Goal: Find specific page/section: Find specific page/section

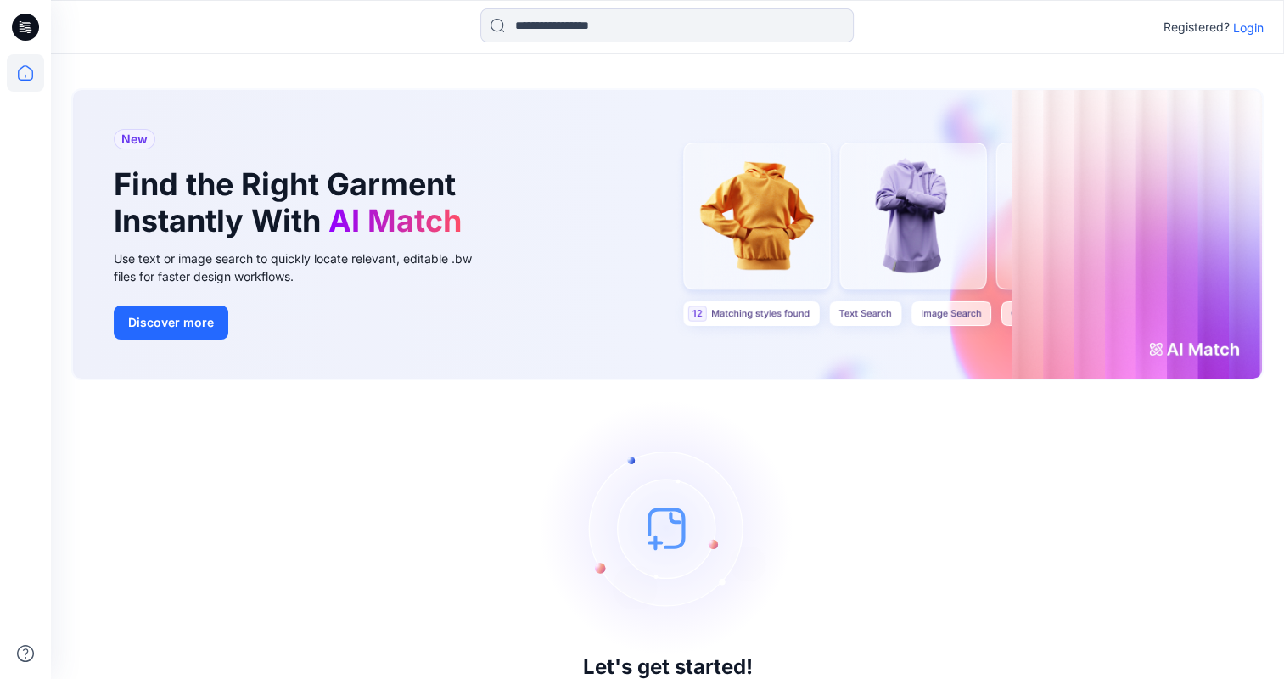
click at [1245, 24] on p "Login" at bounding box center [1248, 28] width 31 height 18
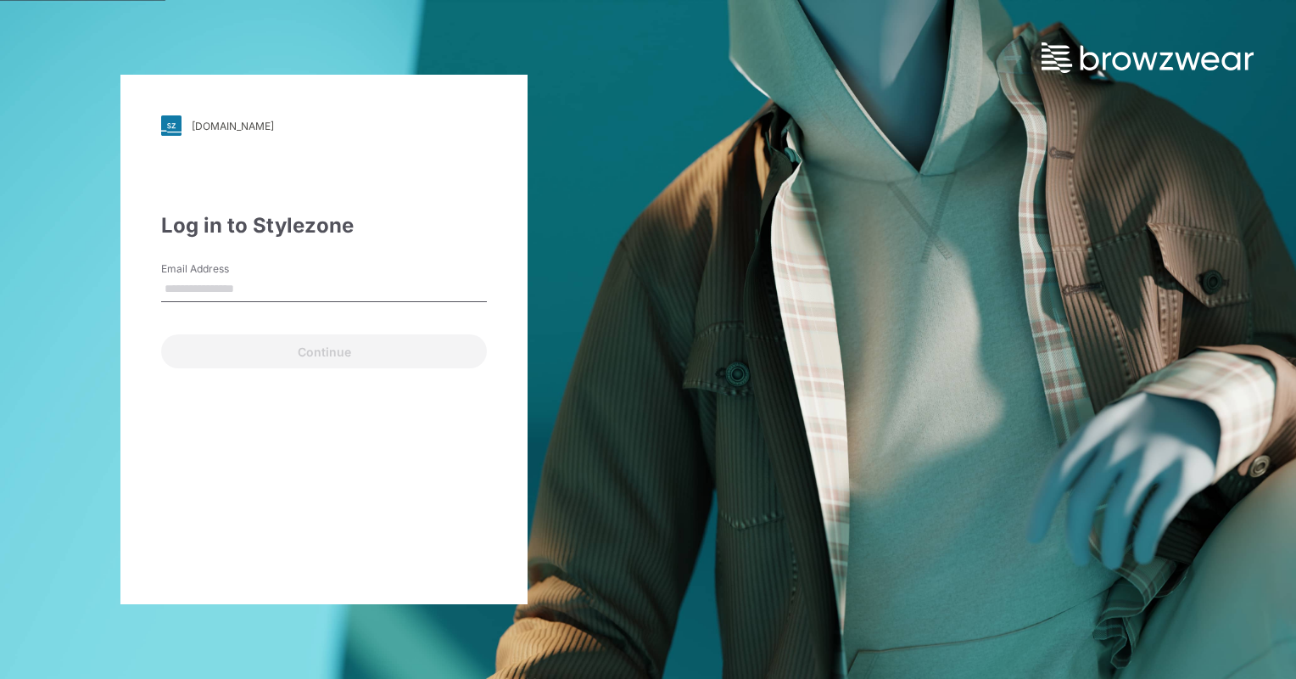
click at [342, 304] on div "Email Address" at bounding box center [324, 286] width 326 height 51
click at [337, 289] on input "Email Address" at bounding box center [324, 289] width 326 height 25
type input "**********"
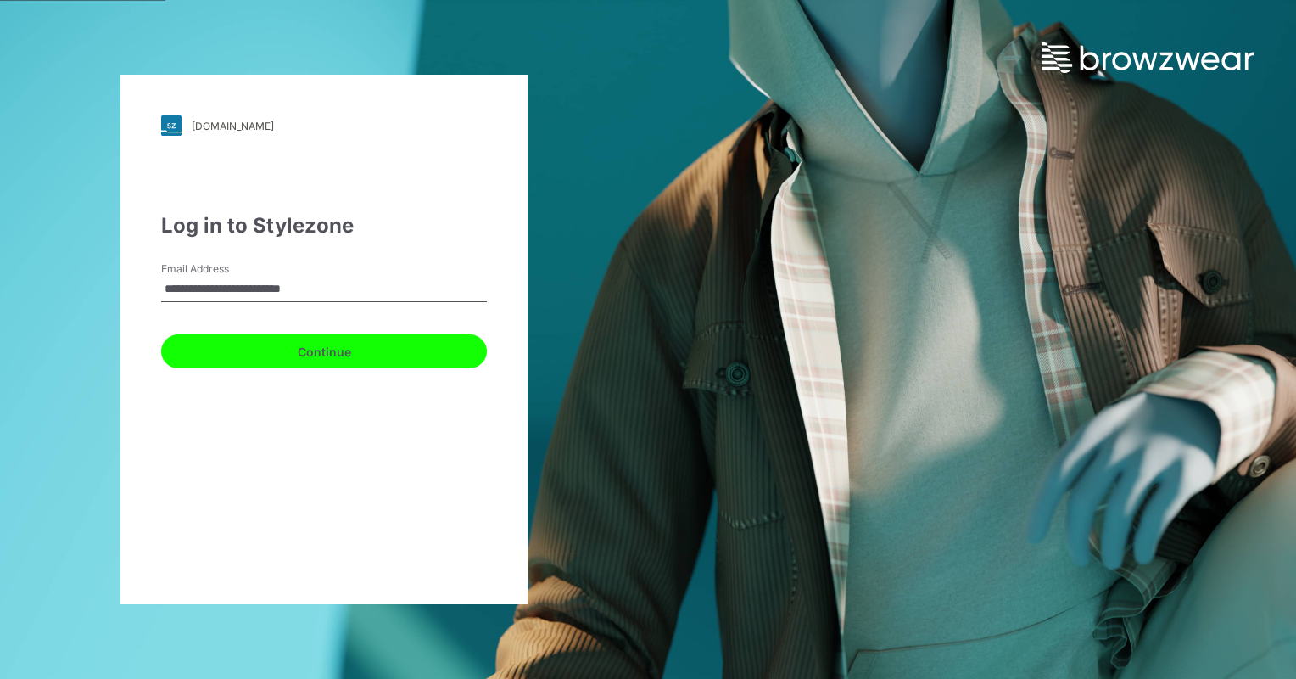
click at [317, 356] on button "Continue" at bounding box center [324, 351] width 326 height 34
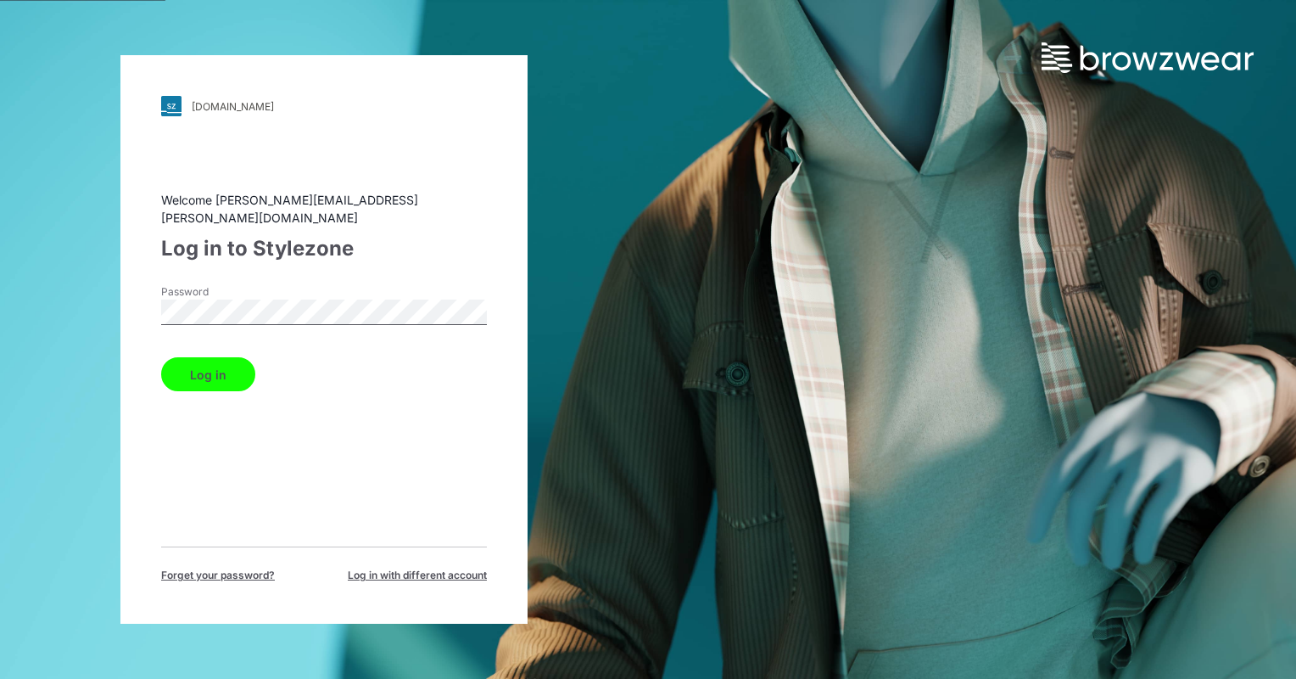
click at [231, 361] on button "Log in" at bounding box center [208, 374] width 94 height 34
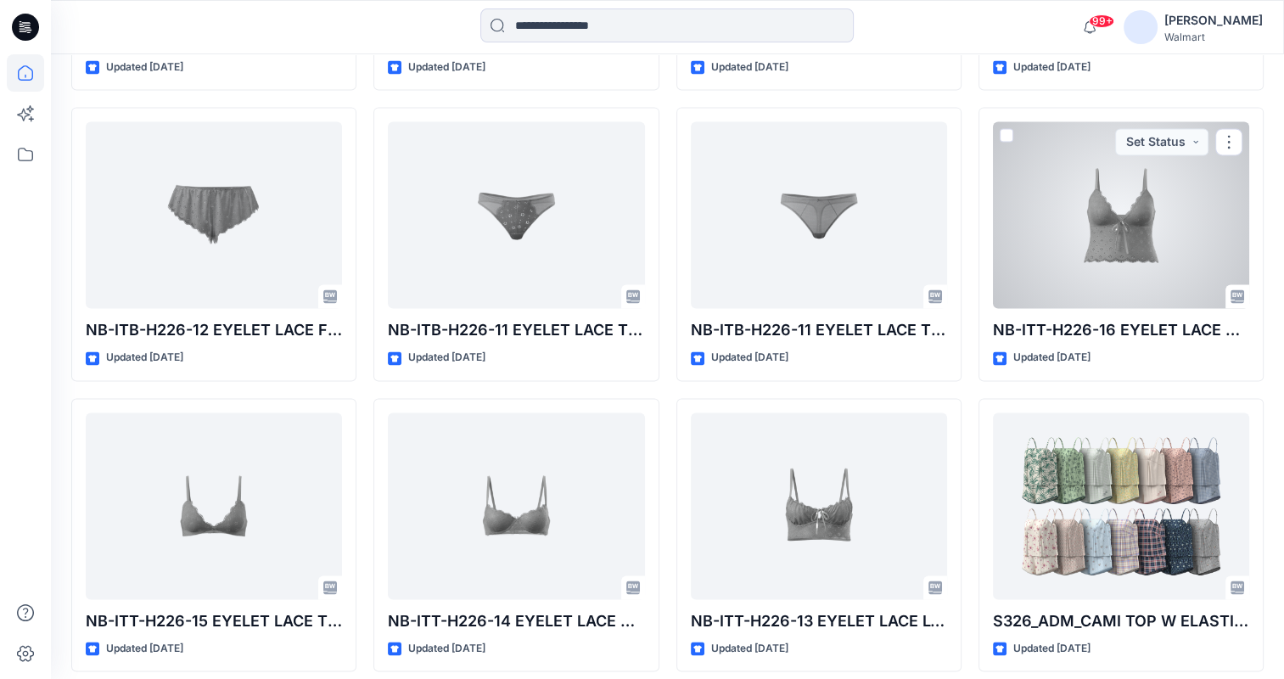
scroll to position [2562, 0]
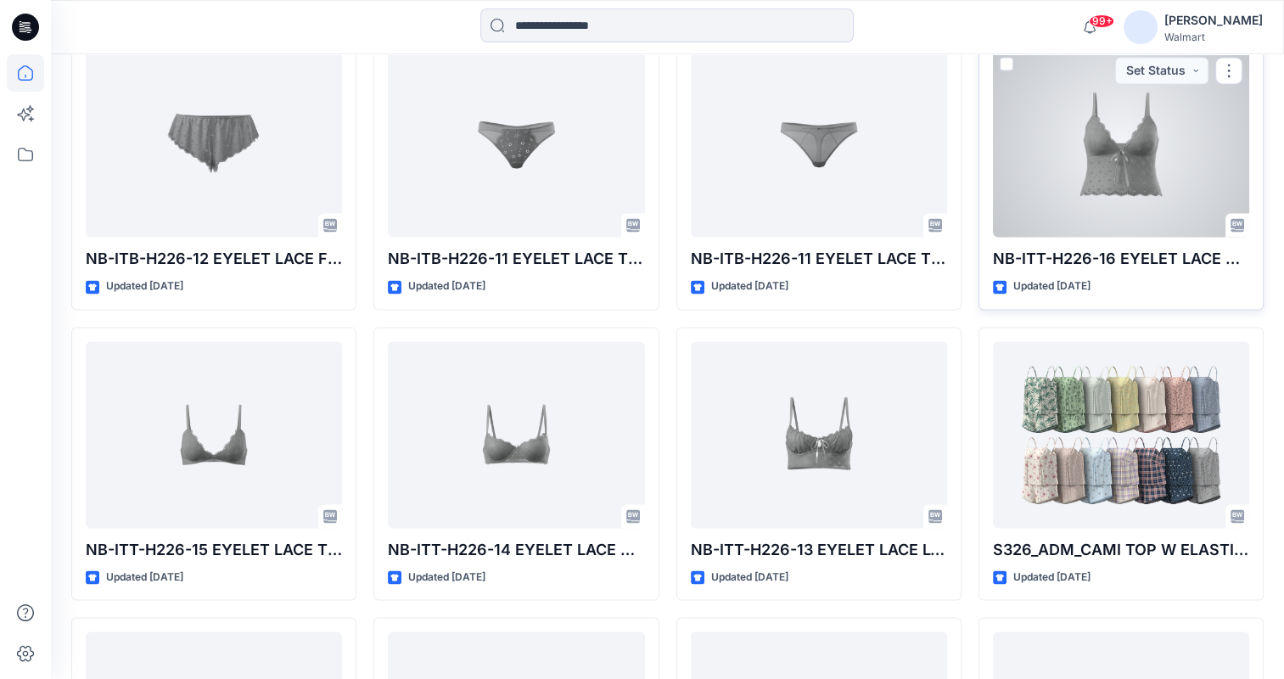
click at [1058, 211] on div at bounding box center [1121, 143] width 256 height 187
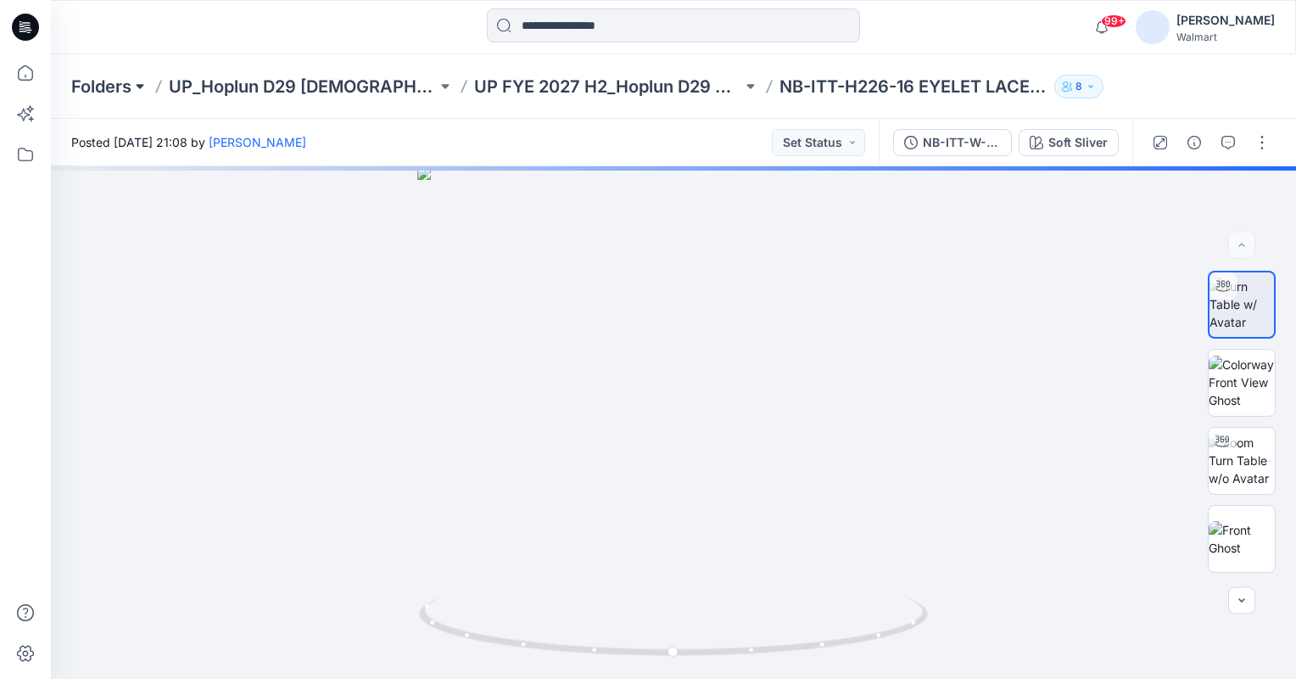
click at [139, 78] on button at bounding box center [139, 87] width 17 height 24
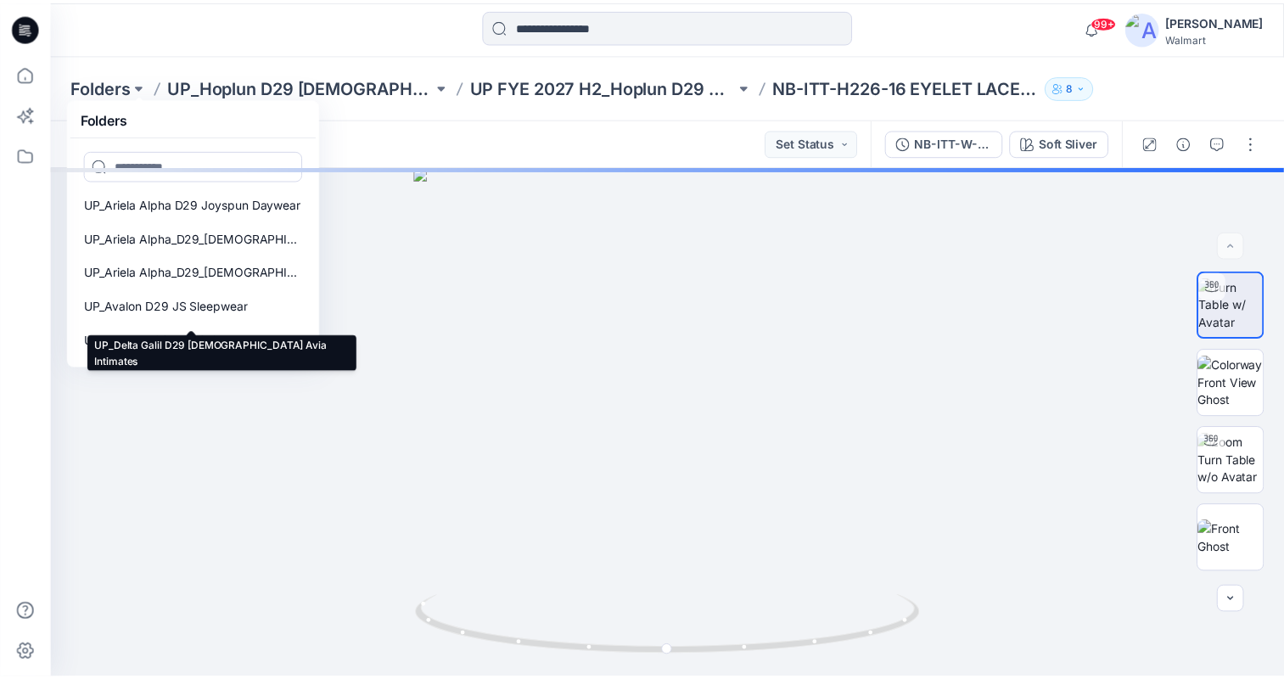
scroll to position [309, 0]
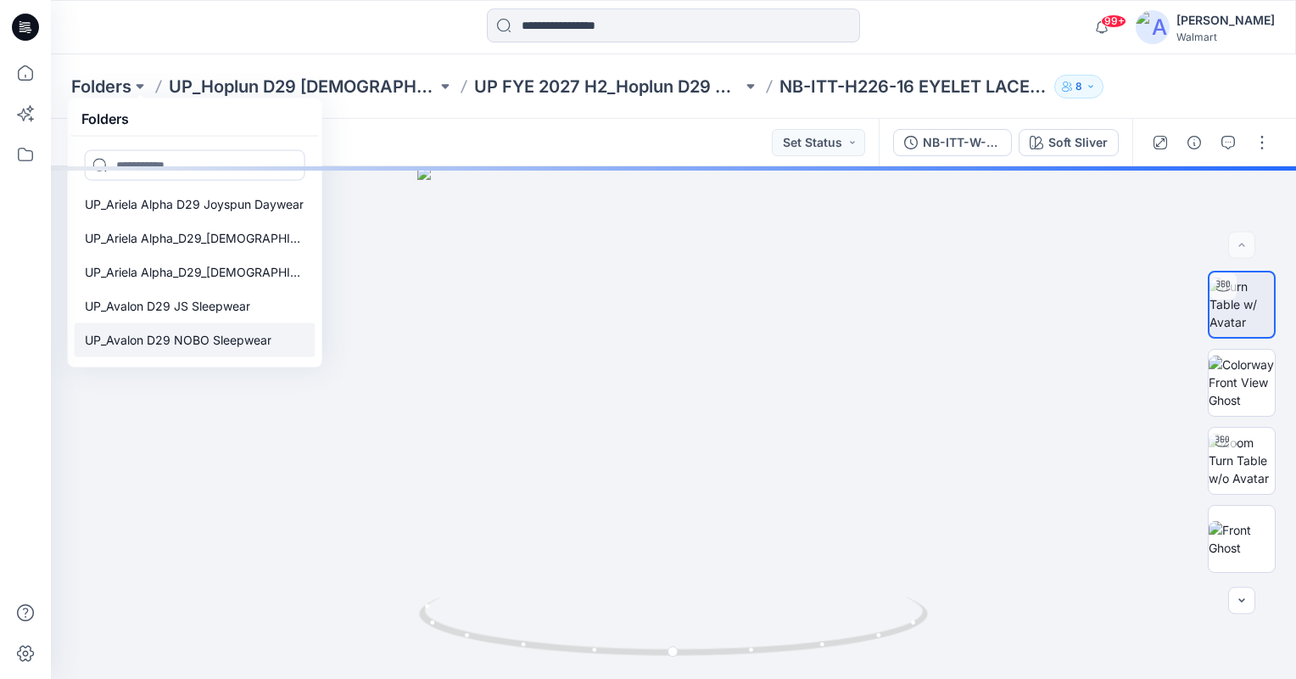
click at [236, 338] on p "UP_Avalon D29 NOBO Sleepwear" at bounding box center [178, 340] width 187 height 20
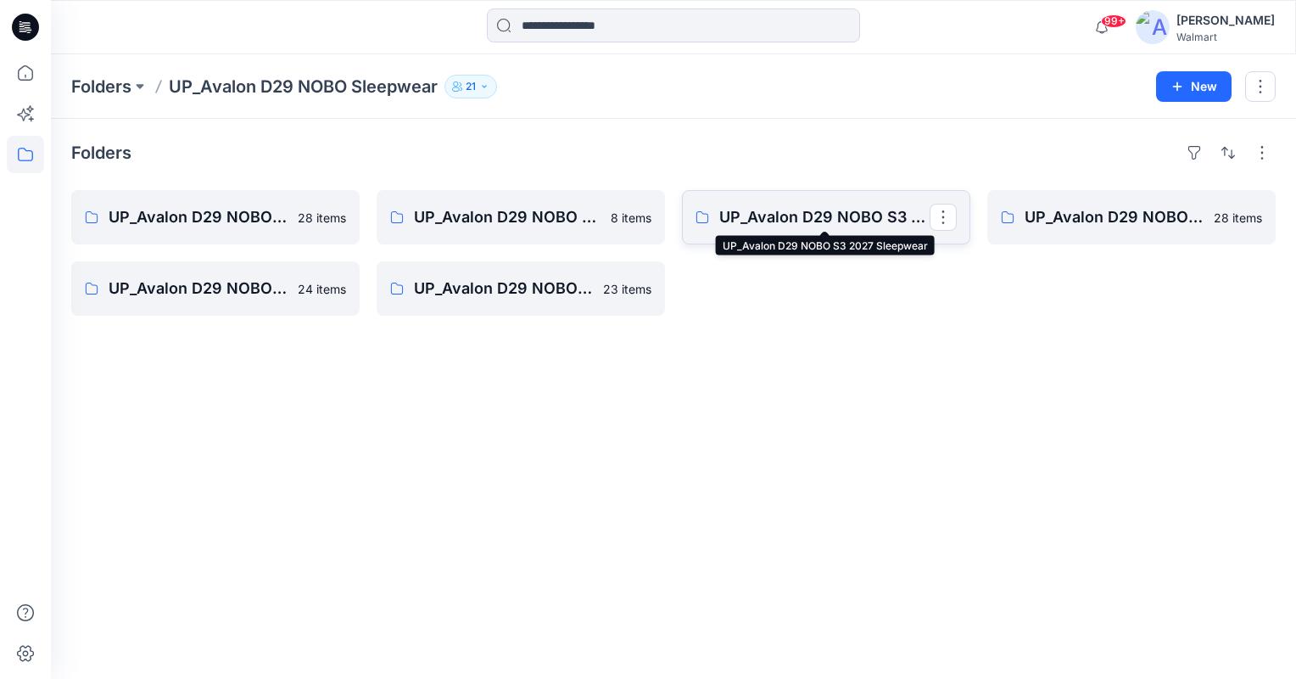
click at [832, 228] on p "UP_Avalon D29 NOBO S3 2027 Sleepwear" at bounding box center [824, 217] width 210 height 24
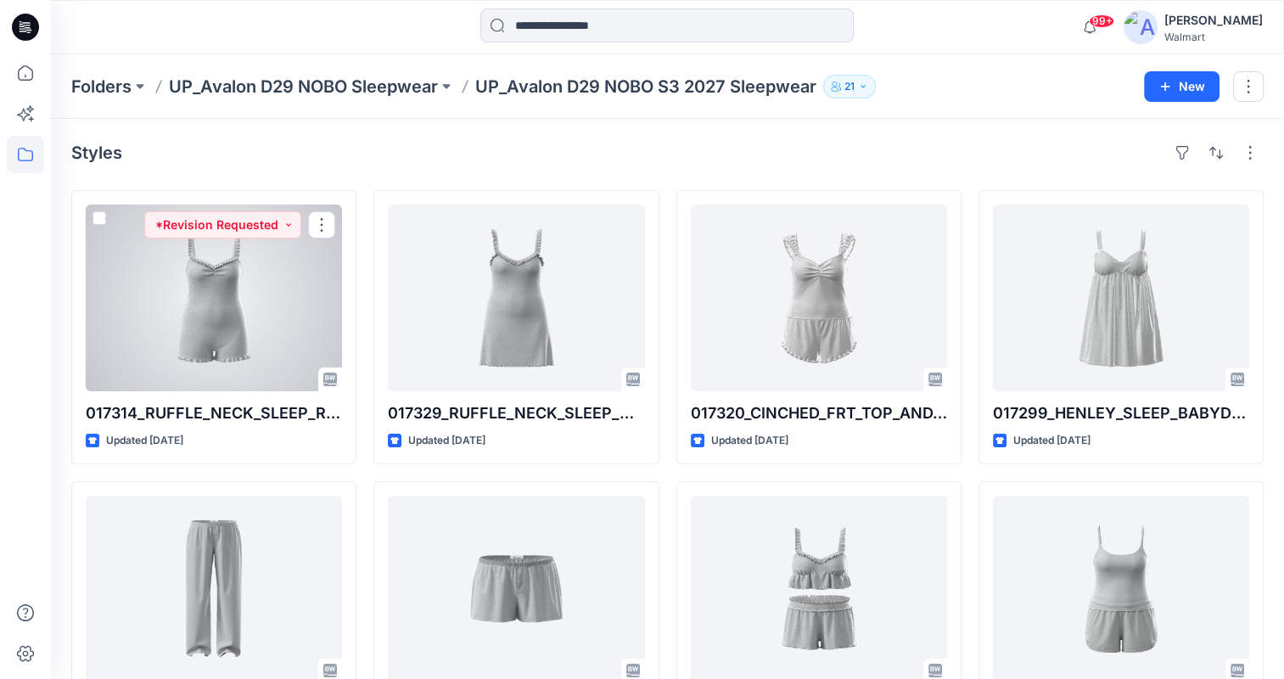
click at [151, 305] on div at bounding box center [214, 297] width 256 height 187
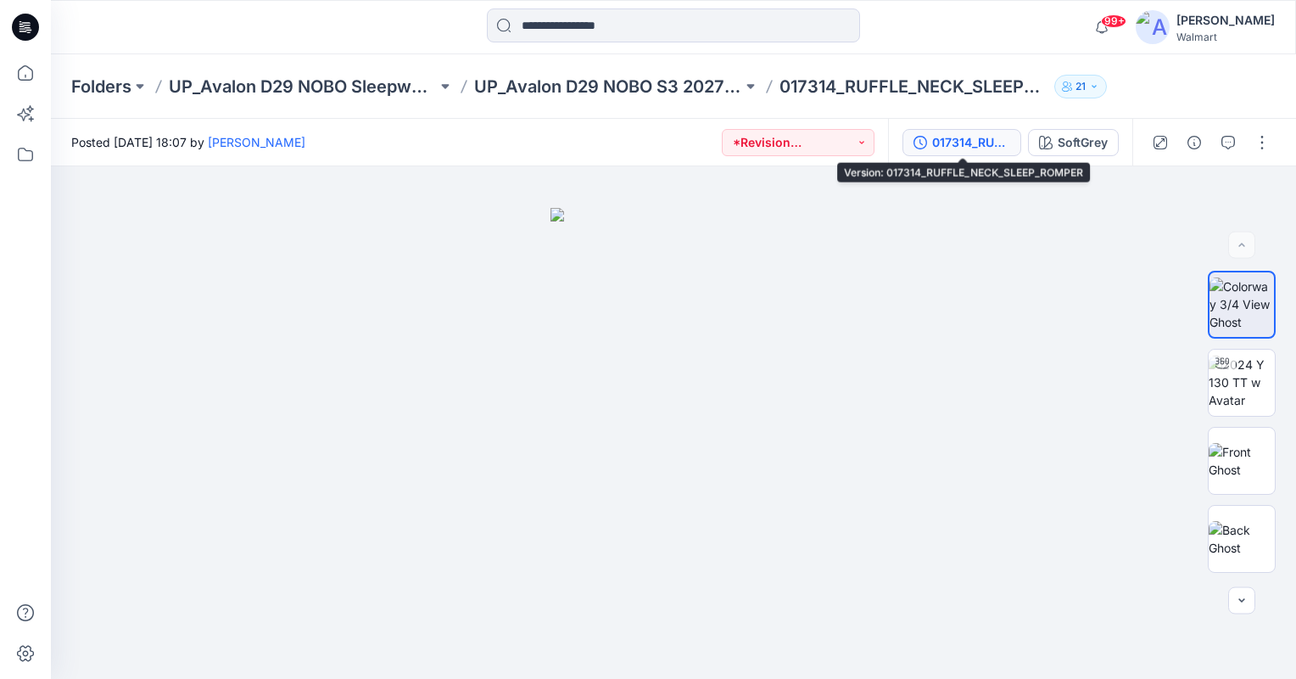
click at [960, 148] on div "017314_RUFFLE_NECK_SLEEP_ROMPER" at bounding box center [971, 142] width 78 height 19
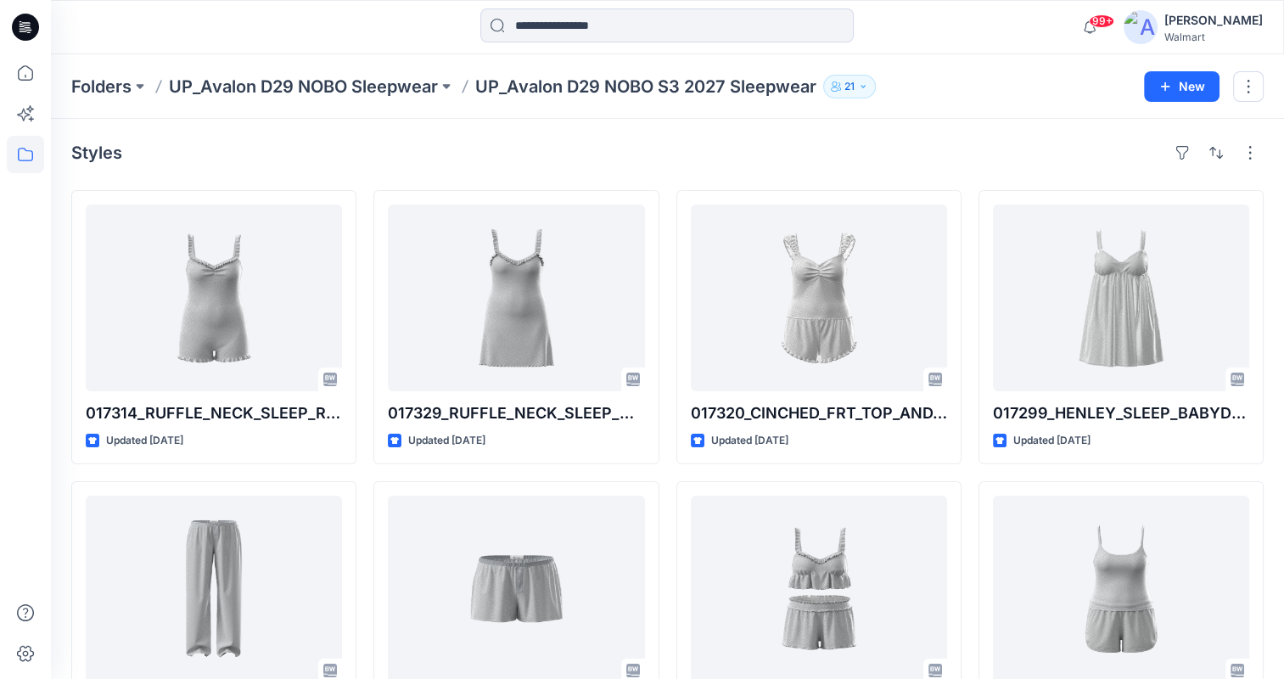
click at [30, 302] on div at bounding box center [25, 366] width 37 height 624
